Goal: Transaction & Acquisition: Obtain resource

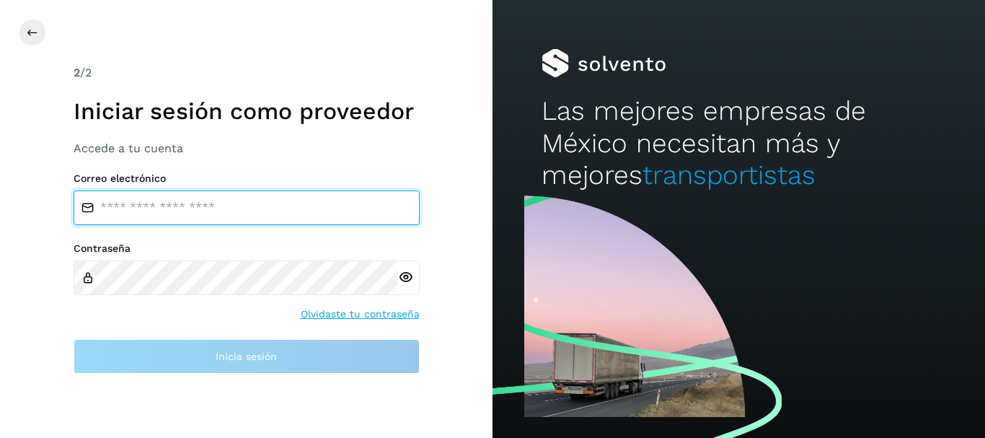
click at [317, 211] on input "email" at bounding box center [247, 207] width 346 height 35
type input "**********"
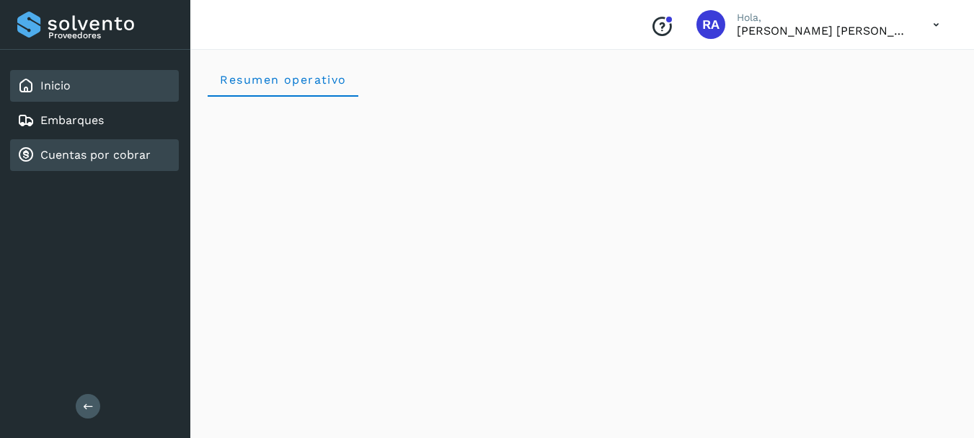
click at [107, 159] on link "Cuentas por cobrar" at bounding box center [95, 155] width 110 height 14
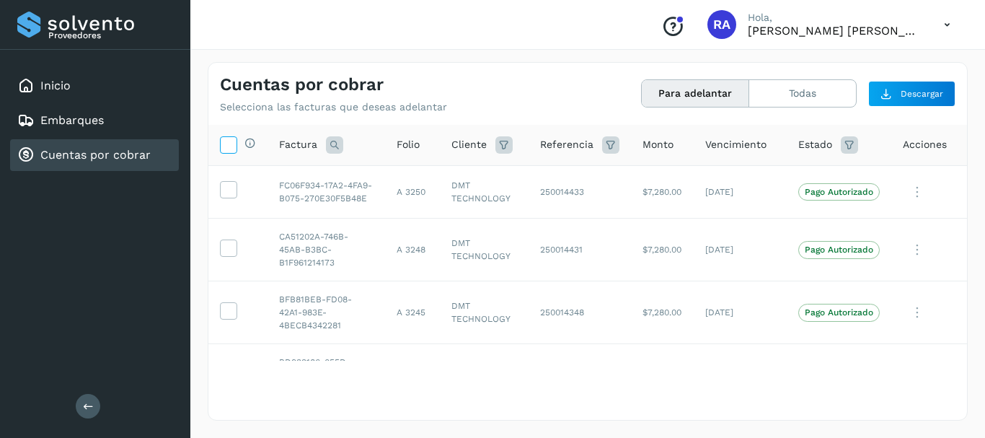
click at [228, 142] on icon at bounding box center [228, 143] width 15 height 15
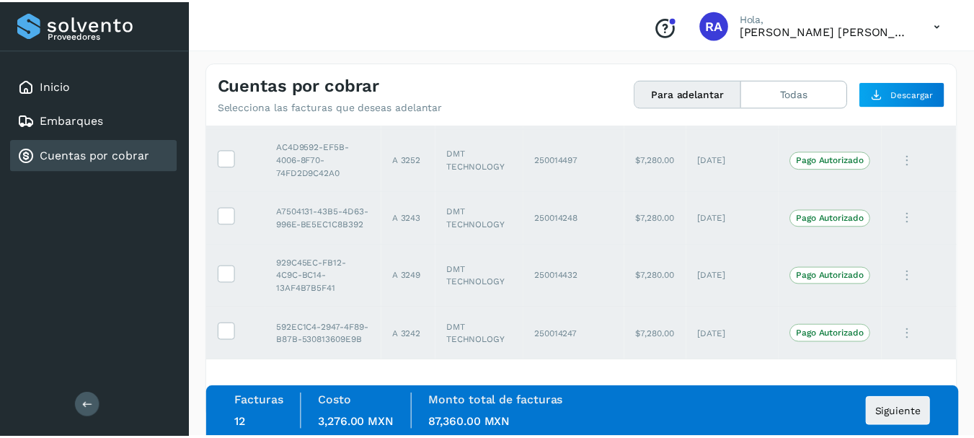
scroll to position [558, 0]
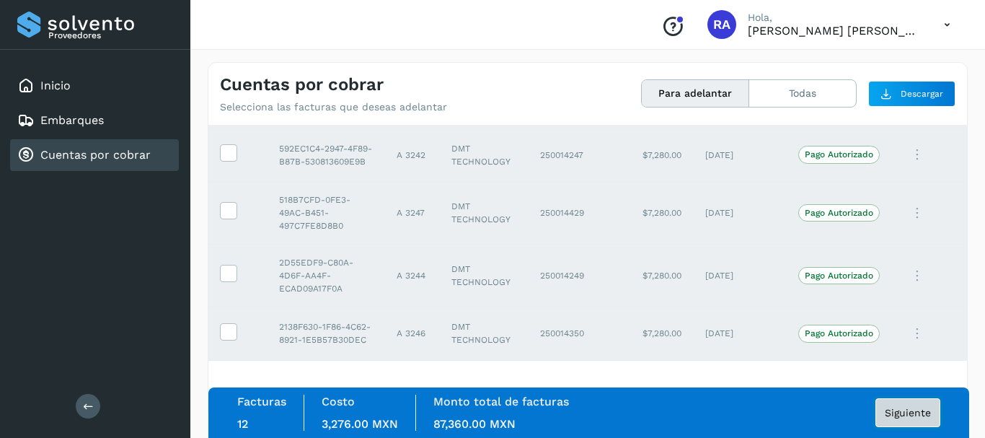
click at [899, 419] on button "Siguiente" at bounding box center [907, 412] width 65 height 29
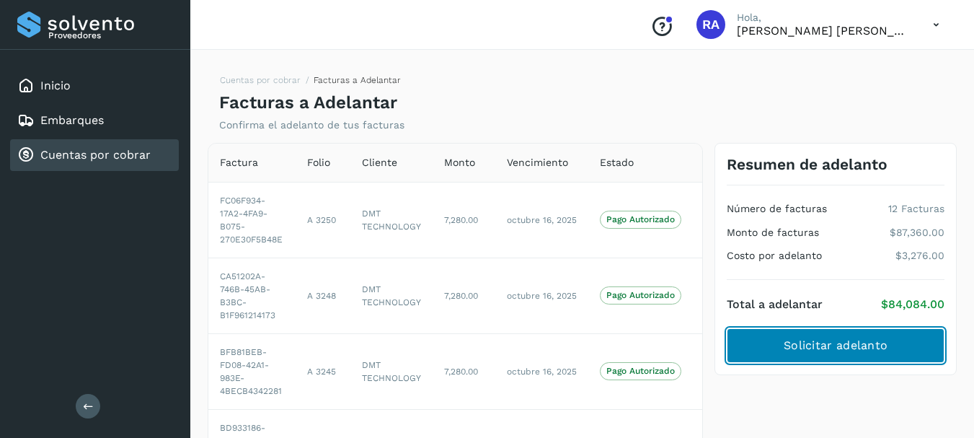
click at [826, 348] on span "Solicitar adelanto" at bounding box center [836, 345] width 104 height 16
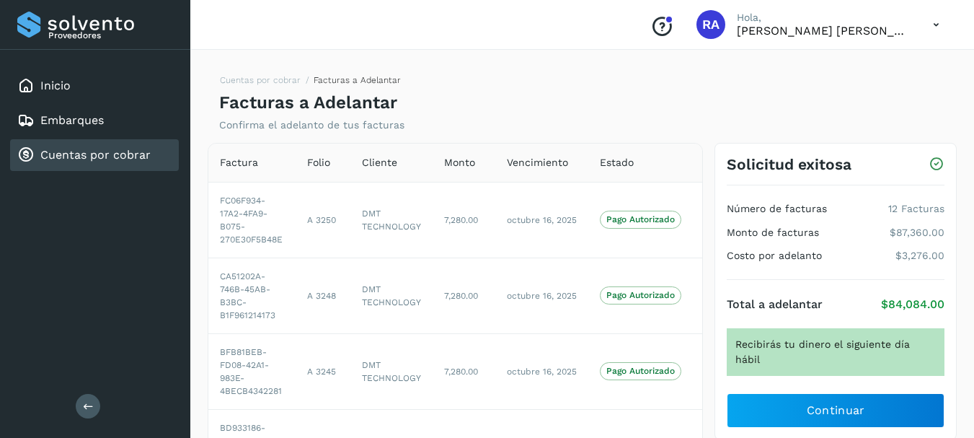
click at [832, 415] on div "Solicitud exitosa Número de facturas 12 Facturas Monto de facturas $87,360.00 C…" at bounding box center [836, 292] width 242 height 298
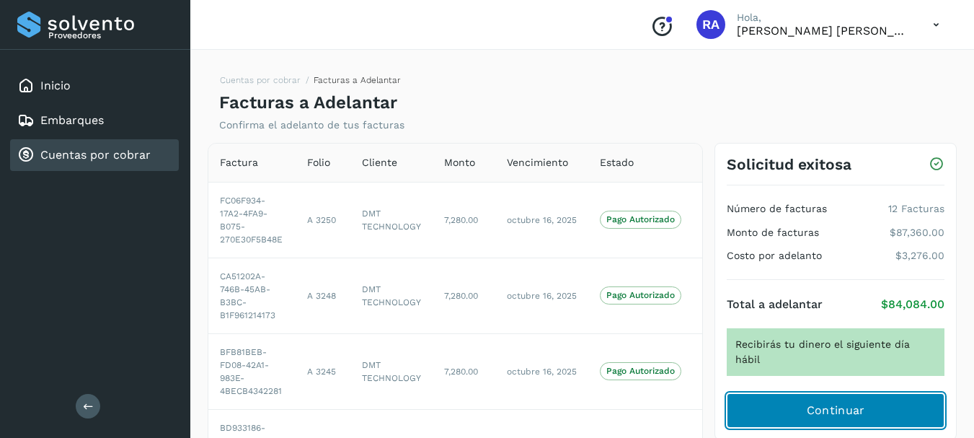
click at [842, 402] on span "Continuar" at bounding box center [836, 410] width 58 height 16
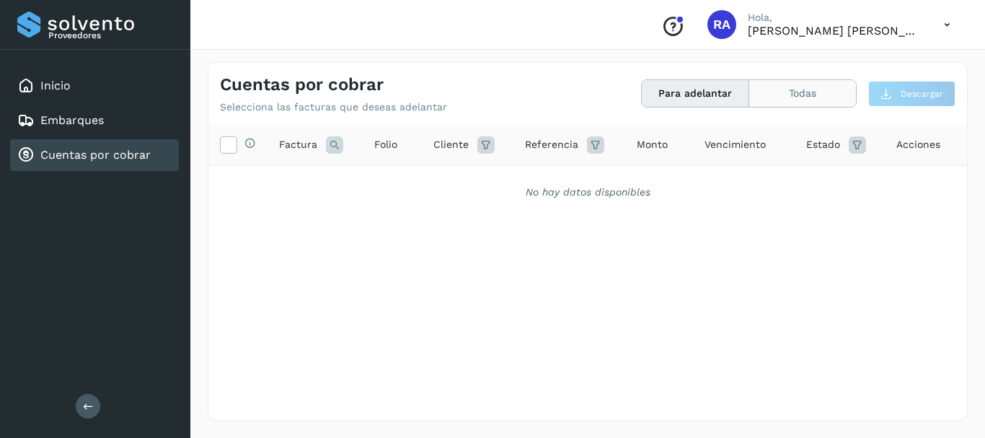
click at [790, 87] on button "Todas" at bounding box center [802, 93] width 107 height 27
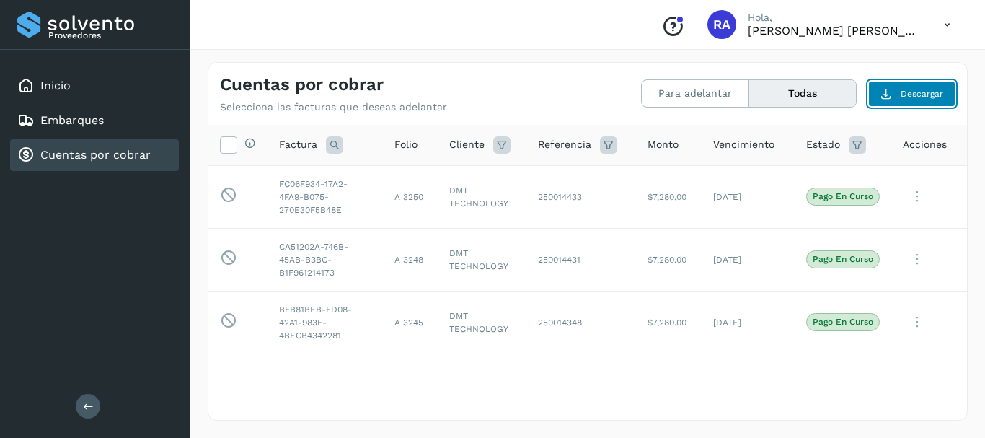
click at [917, 101] on button "Descargar" at bounding box center [911, 94] width 87 height 26
